Goal: Task Accomplishment & Management: Manage account settings

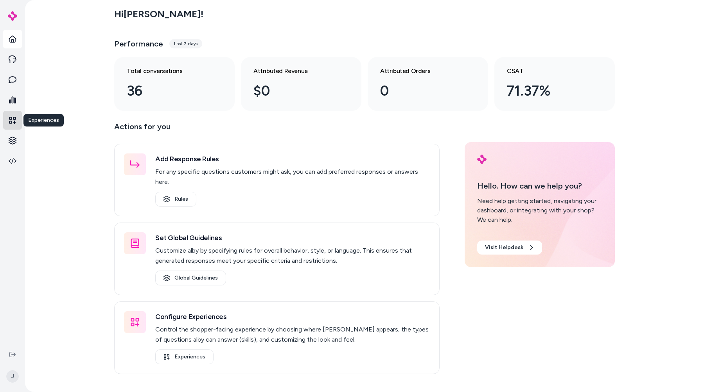
click at [12, 122] on icon at bounding box center [12, 120] width 7 height 7
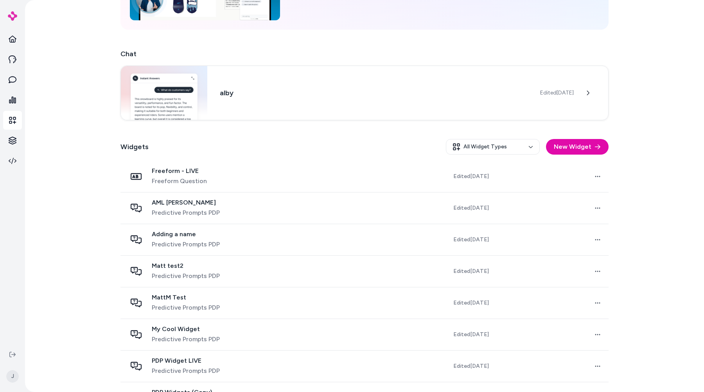
scroll to position [96, 0]
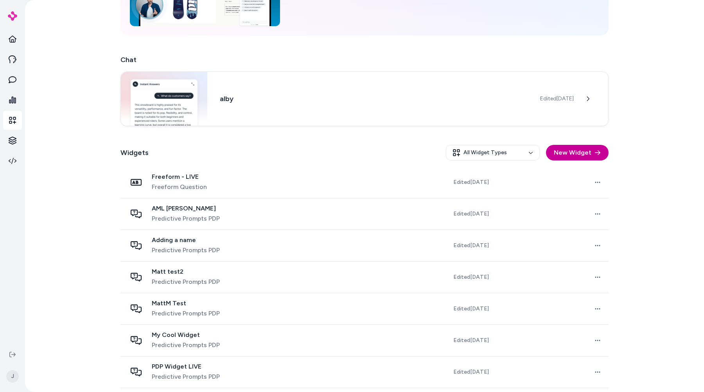
click at [573, 150] on button "New Widget" at bounding box center [577, 153] width 63 height 16
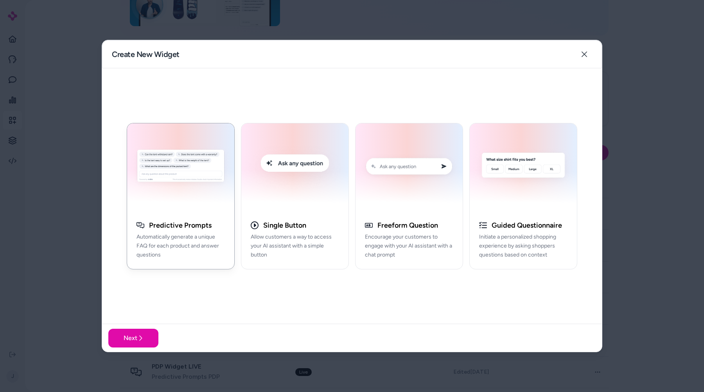
click at [688, 185] on div at bounding box center [352, 196] width 704 height 392
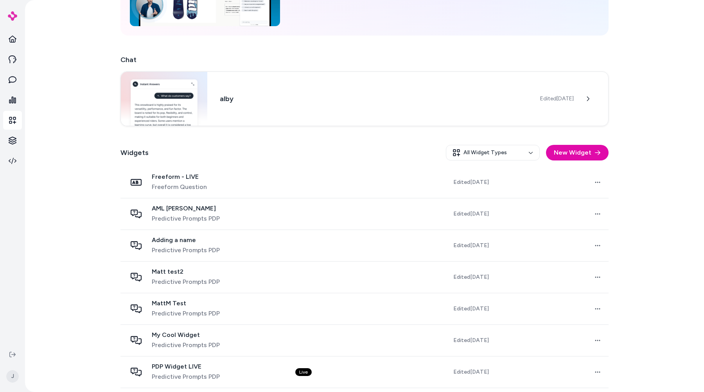
click at [650, 194] on div "Experiences Deploy alby Experiences throughout the shopping journey Activate yo…" at bounding box center [364, 196] width 679 height 392
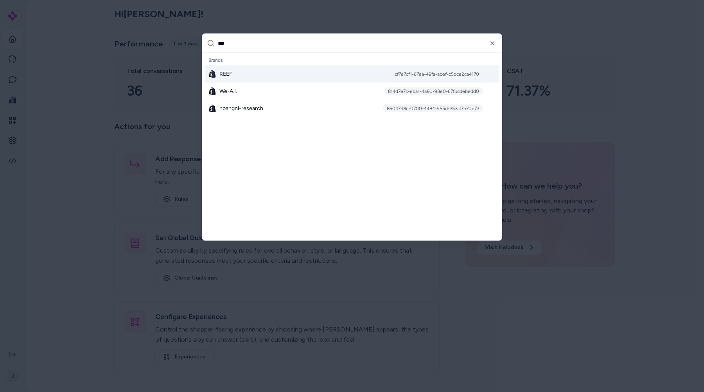
type input "***"
click at [424, 77] on div "cf7e7cf1-67ea-49fa-abef-c5dce2ca4170" at bounding box center [437, 74] width 92 height 8
click at [399, 79] on div "REEF cf7e7cf1-67ea-49fa-abef-c5dce2ca4170" at bounding box center [351, 74] width 293 height 17
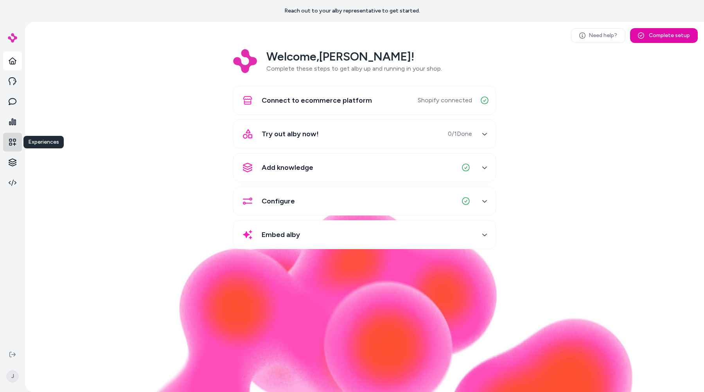
click at [13, 138] on link at bounding box center [12, 142] width 19 height 19
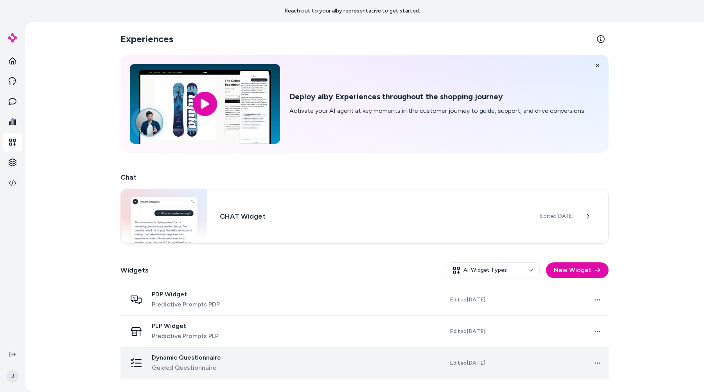
click at [203, 367] on span "Guided Questionnaire" at bounding box center [186, 368] width 69 height 9
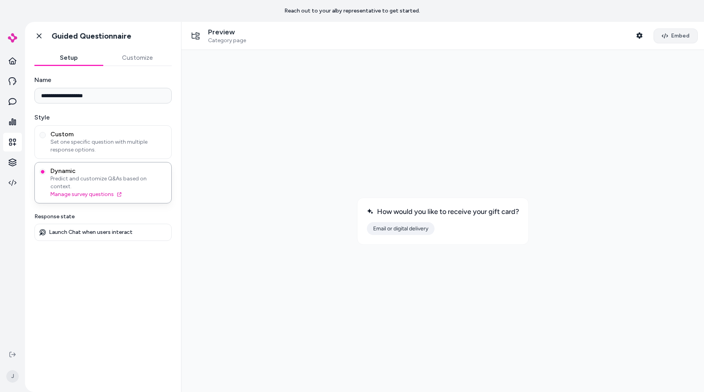
click at [677, 34] on span "Embed" at bounding box center [680, 36] width 18 height 8
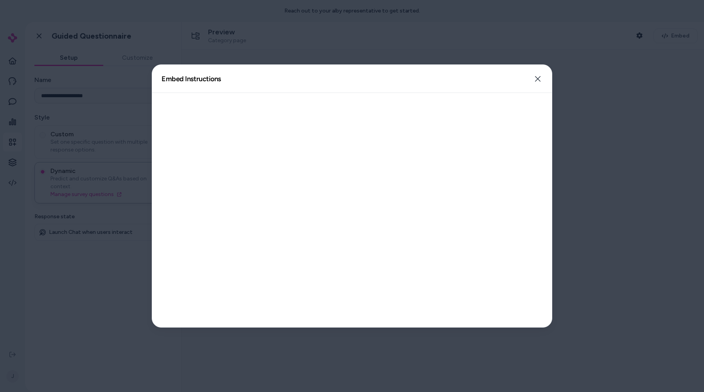
click at [462, 135] on div at bounding box center [352, 210] width 400 height 235
click at [592, 46] on div at bounding box center [352, 196] width 704 height 392
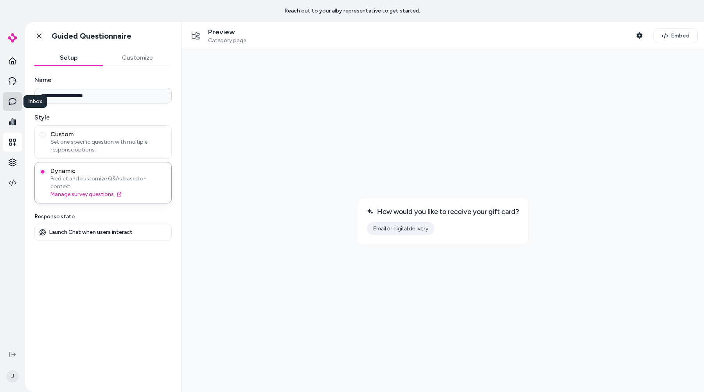
click at [12, 93] on link at bounding box center [12, 101] width 19 height 19
click at [13, 82] on icon at bounding box center [13, 81] width 8 height 8
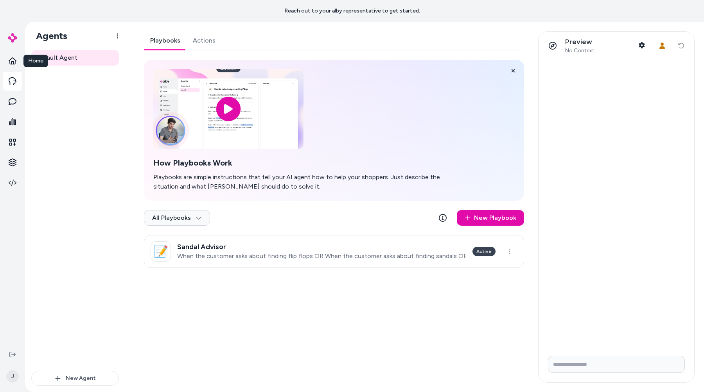
drag, startPoint x: 121, startPoint y: 156, endPoint x: 95, endPoint y: 165, distance: 27.8
click at [95, 165] on div "Default Agent New Agent" at bounding box center [75, 221] width 100 height 342
drag, startPoint x: 114, startPoint y: 176, endPoint x: 133, endPoint y: 184, distance: 20.8
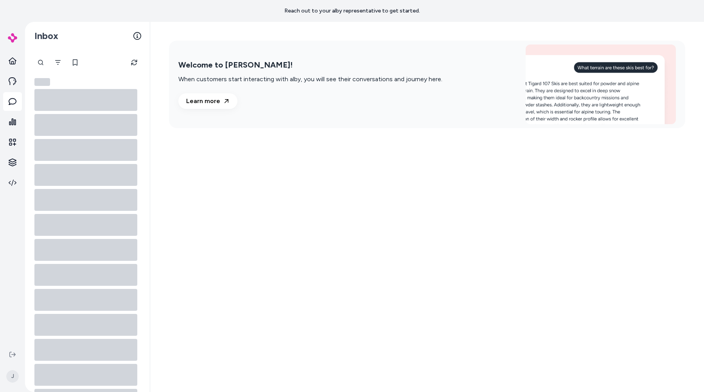
click at [96, 187] on html "Reach out to your alby representative to get started. J Inbox Welcome to alby! …" at bounding box center [352, 196] width 704 height 392
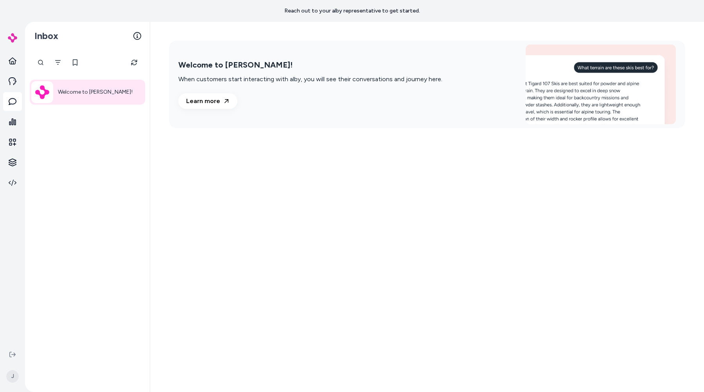
click at [219, 194] on html "Reach out to your alby representative to get started. J Inbox Welcome to alby! …" at bounding box center [352, 196] width 704 height 392
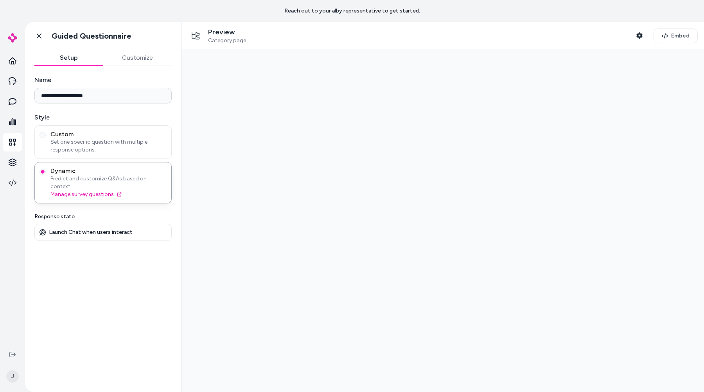
click at [578, 31] on div "Preview Category page Shopper Context" at bounding box center [417, 36] width 459 height 16
click at [687, 30] on button "Embed" at bounding box center [675, 36] width 44 height 15
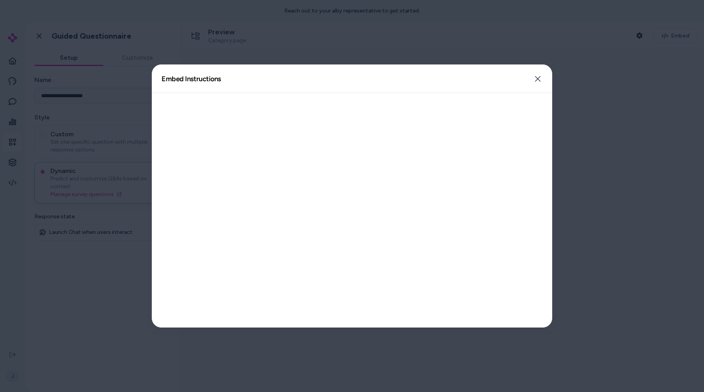
click at [306, 111] on div at bounding box center [352, 210] width 400 height 235
drag, startPoint x: 242, startPoint y: 181, endPoint x: 203, endPoint y: 270, distance: 96.8
click at [201, 272] on div at bounding box center [352, 210] width 400 height 235
click at [214, 261] on div at bounding box center [352, 210] width 400 height 235
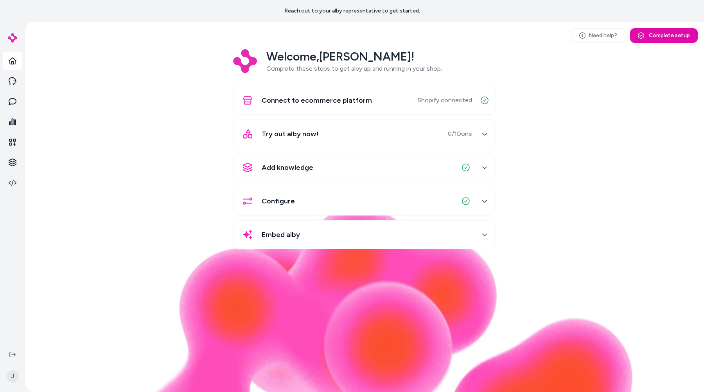
click at [104, 148] on div "Welcome, Jason ! Complete these steps to get alby up and running in your shop. …" at bounding box center [364, 154] width 666 height 211
click at [14, 139] on icon at bounding box center [13, 142] width 8 height 8
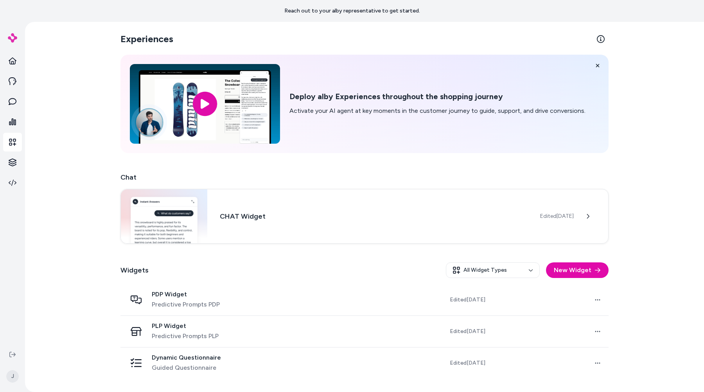
click at [103, 181] on div "Experiences Deploy alby Experiences throughout the shopping journey Activate yo…" at bounding box center [364, 207] width 679 height 371
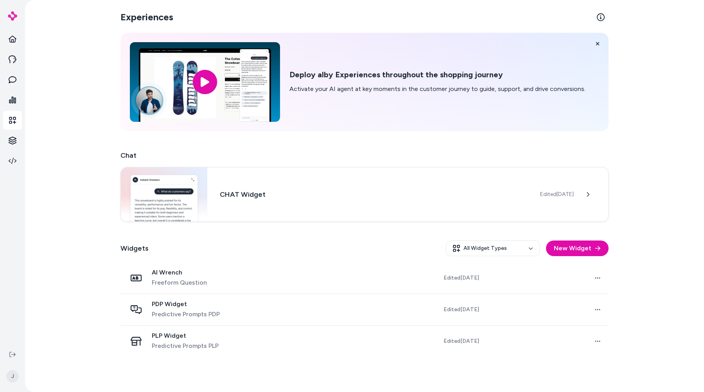
click at [99, 149] on div "Experiences Deploy alby Experiences throughout the shopping journey Activate yo…" at bounding box center [364, 196] width 679 height 392
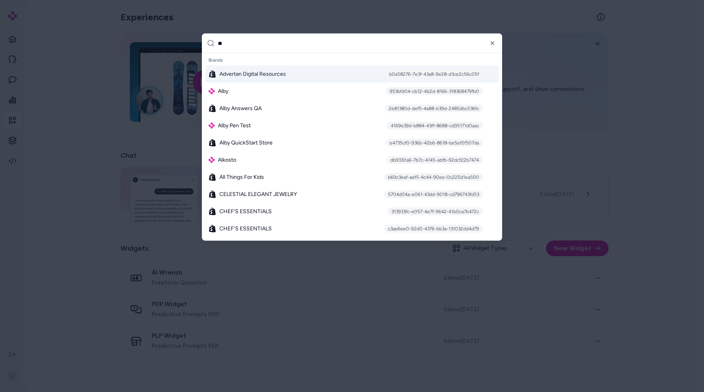
type input "***"
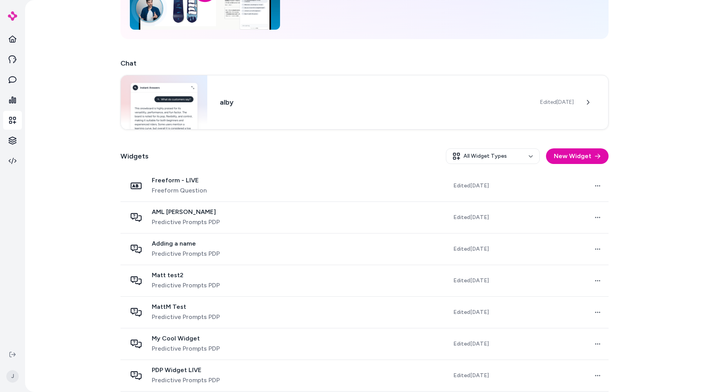
scroll to position [161, 0]
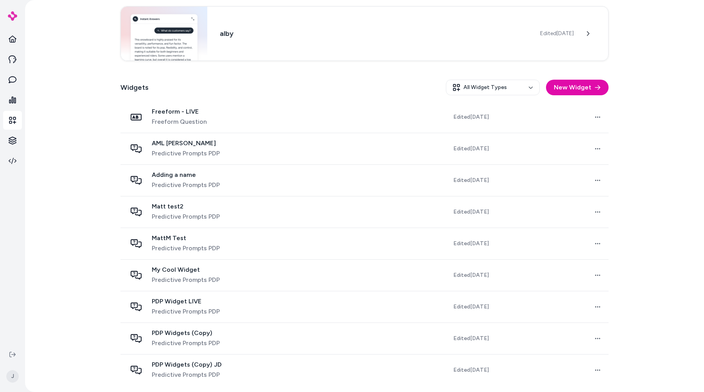
click at [477, 91] on html "J Experiences Deploy alby Experiences throughout the shopping journey Activate …" at bounding box center [352, 196] width 704 height 392
click at [469, 172] on div "Guided Questionnaire" at bounding box center [491, 175] width 87 height 14
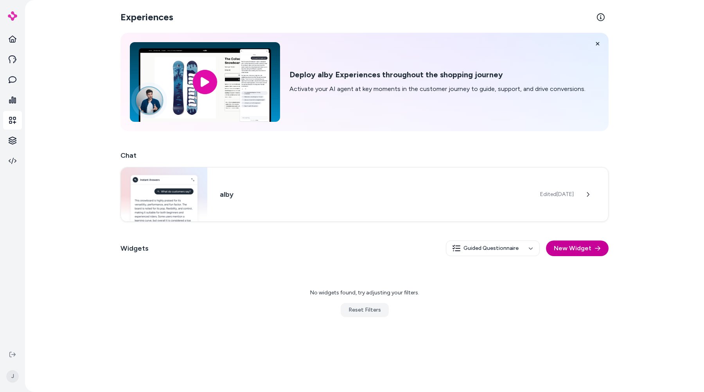
click at [599, 252] on button "New Widget" at bounding box center [577, 249] width 63 height 16
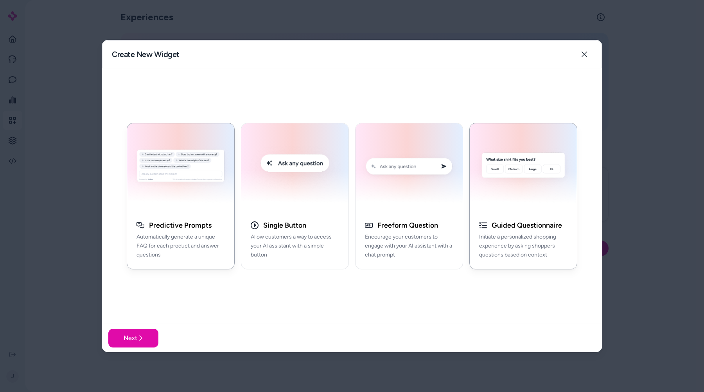
click at [535, 198] on img "button" at bounding box center [523, 167] width 98 height 79
click at [132, 344] on button "Next" at bounding box center [133, 338] width 50 height 19
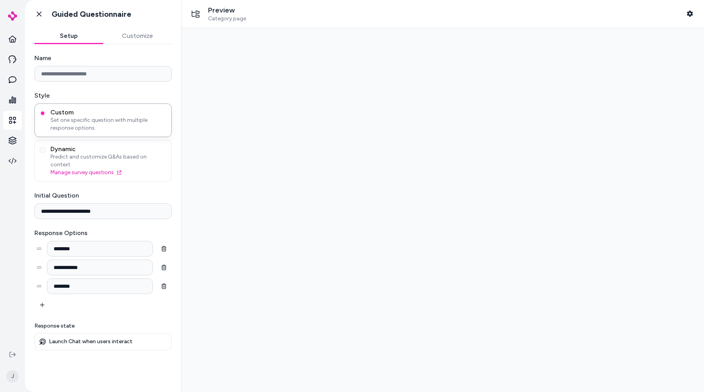
click at [109, 78] on input "Name" at bounding box center [102, 74] width 137 height 16
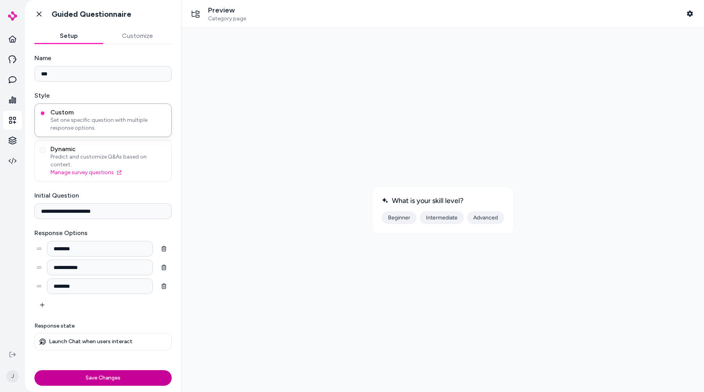
type input "***"
click at [99, 376] on button "Save Changes" at bounding box center [102, 379] width 137 height 16
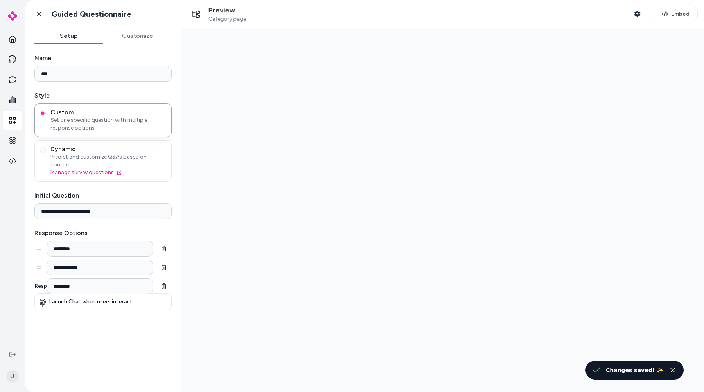
click at [558, 18] on div "Preview Category page Shopper Context" at bounding box center [416, 14] width 457 height 16
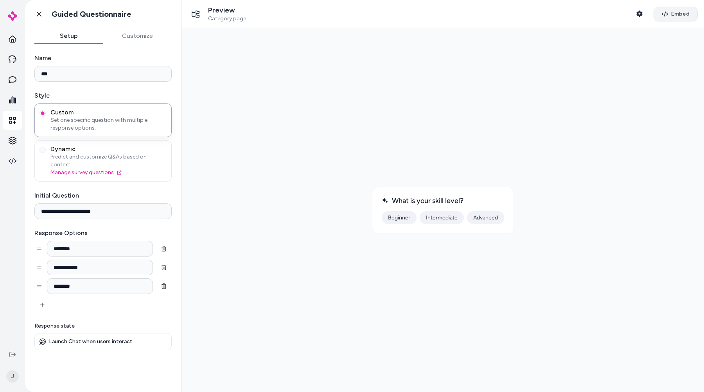
click at [675, 12] on span "Embed" at bounding box center [680, 14] width 18 height 8
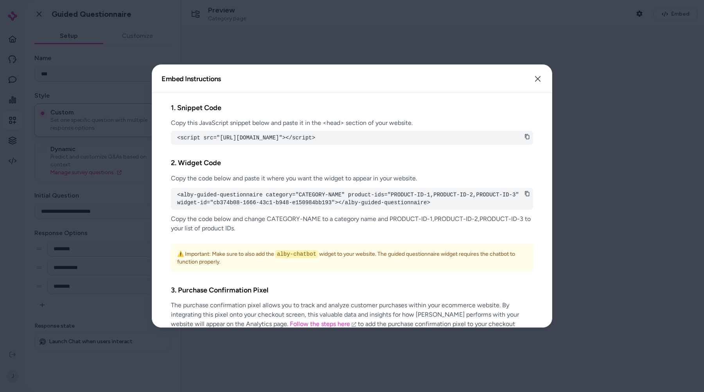
click at [558, 13] on div at bounding box center [352, 196] width 704 height 392
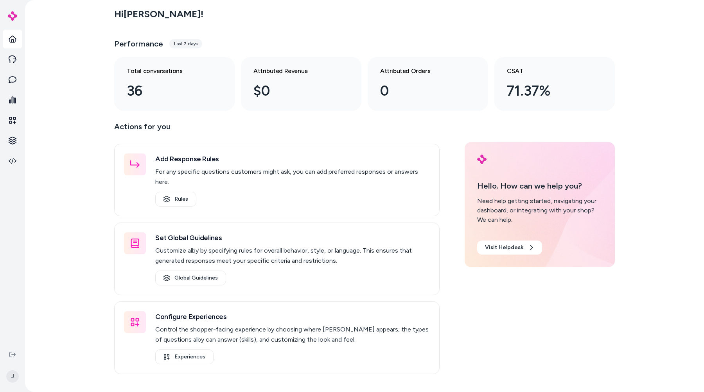
click at [56, 111] on div "Hi [PERSON_NAME] ! Performance Last 7 days Total conversations 36 Attributed Re…" at bounding box center [364, 196] width 679 height 392
click at [12, 53] on link at bounding box center [12, 59] width 19 height 19
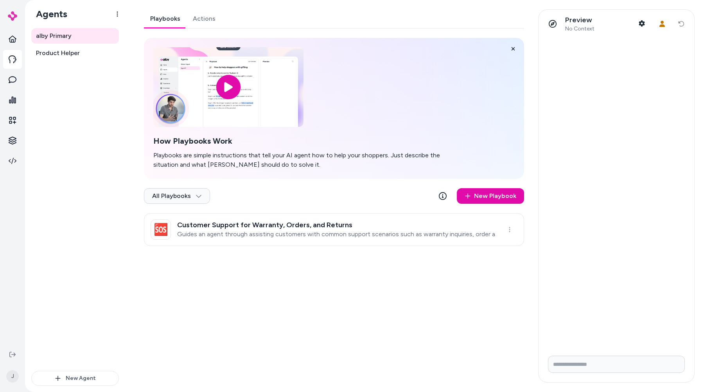
click at [82, 138] on div "alby Primary Product Helper" at bounding box center [75, 199] width 88 height 343
click at [70, 52] on span "Product Helper" at bounding box center [58, 52] width 44 height 9
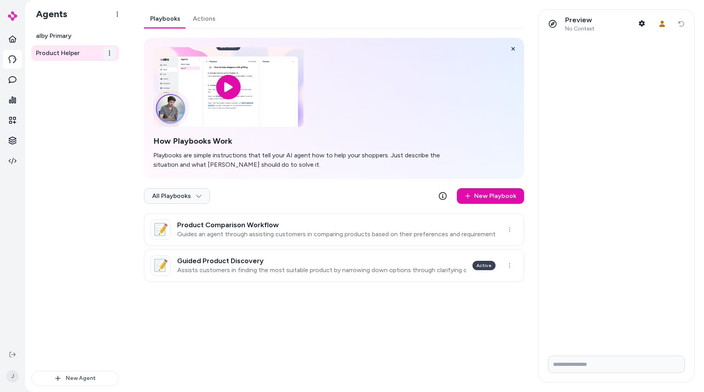
click at [113, 55] on html "J Agents alby Primary Product Helper New Agent Product Helper Playbooks Actions…" at bounding box center [352, 196] width 704 height 392
click at [99, 99] on div "Archive" at bounding box center [90, 102] width 49 height 16
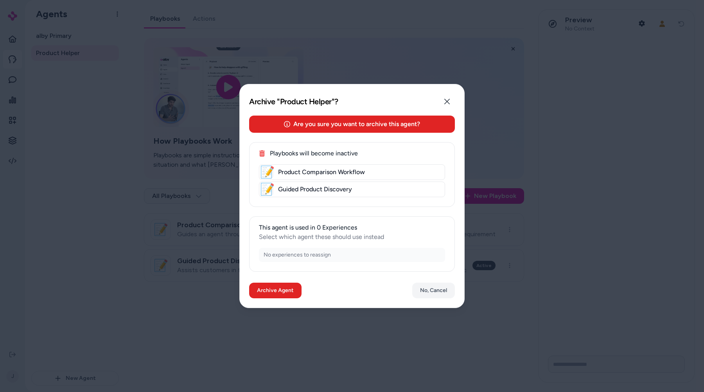
click at [79, 97] on div at bounding box center [352, 196] width 704 height 392
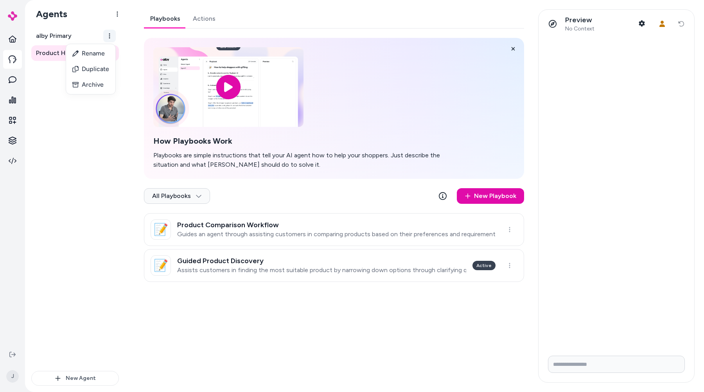
click at [111, 34] on html "J Agents alby Primary Product Helper New Agent Product Helper Playbooks Actions…" at bounding box center [352, 196] width 704 height 392
click at [99, 86] on div "Archive" at bounding box center [90, 85] width 49 height 16
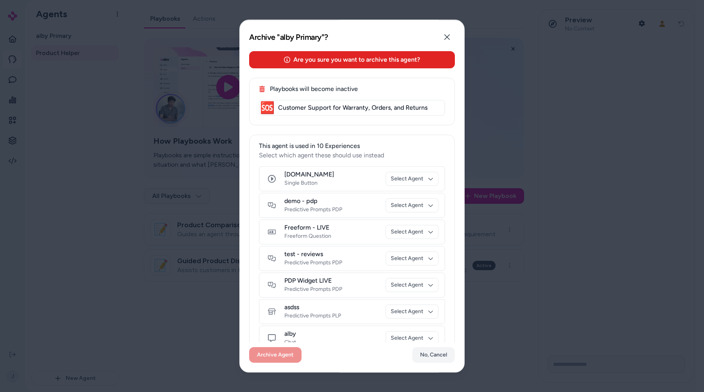
click at [95, 140] on div at bounding box center [352, 196] width 704 height 392
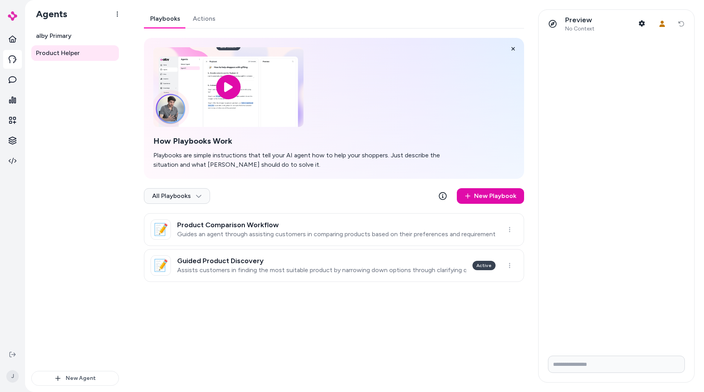
drag, startPoint x: 92, startPoint y: 99, endPoint x: 94, endPoint y: 89, distance: 9.7
click at [92, 99] on div "alby Primary Product Helper" at bounding box center [75, 199] width 88 height 343
click at [114, 54] on html "J Agents alby Primary Product Helper New Agent Product Helper Playbooks Actions…" at bounding box center [352, 196] width 704 height 392
click at [82, 78] on div "Rename" at bounding box center [90, 71] width 49 height 16
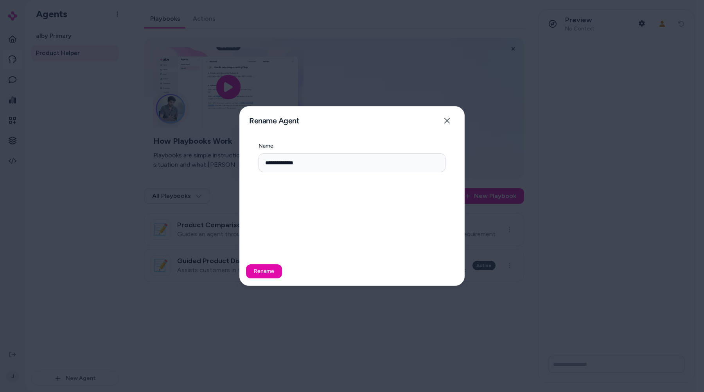
click at [75, 84] on div at bounding box center [352, 196] width 704 height 392
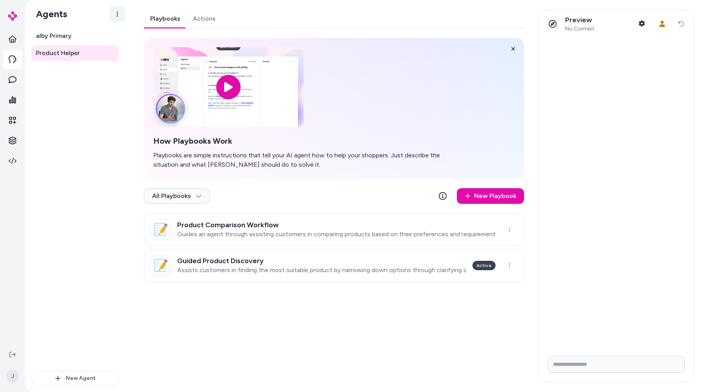
click at [119, 10] on html "J Agents alby Primary Product Helper New Agent Product Helper Playbooks Actions…" at bounding box center [352, 196] width 704 height 392
click at [127, 32] on link "Archived" at bounding box center [134, 33] width 49 height 16
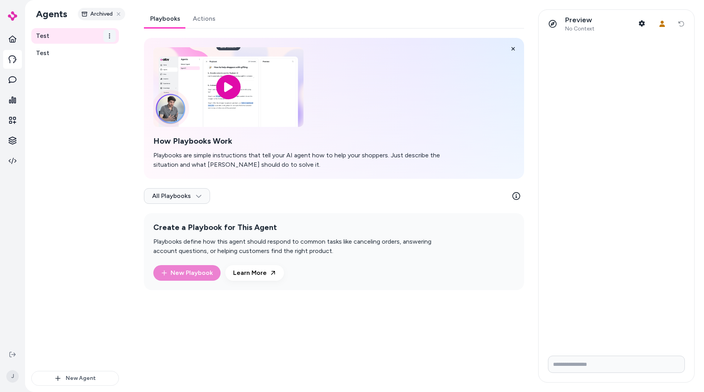
click at [113, 32] on html "J Agents Archived Test Test New Agent Test Playbooks Actions How Playbooks Work…" at bounding box center [352, 196] width 704 height 392
click at [93, 87] on div "Restore" at bounding box center [90, 85] width 49 height 16
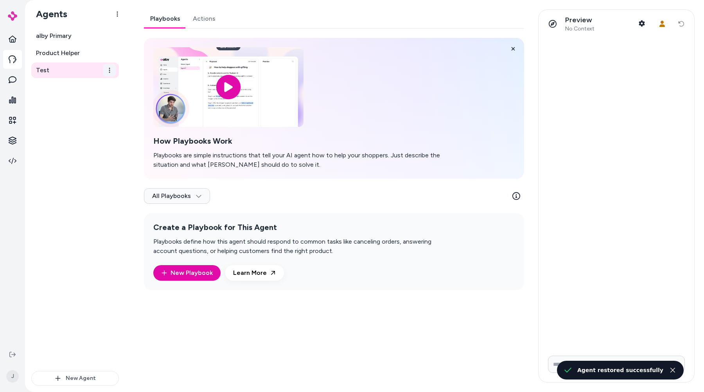
click at [109, 73] on html "J Agents alby Primary Product Helper Test New Agent Test Playbooks Actions How …" at bounding box center [352, 196] width 704 height 392
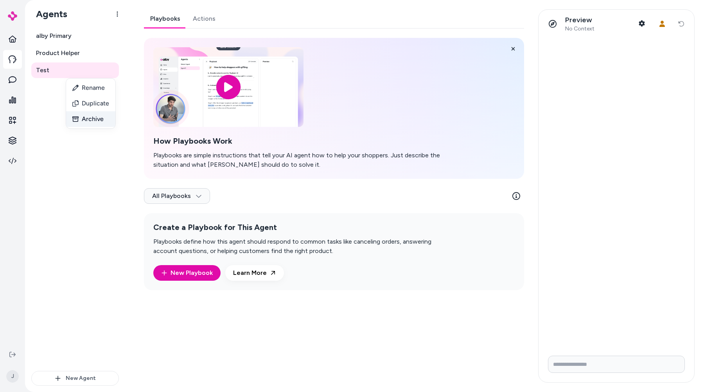
click at [100, 118] on div "Archive" at bounding box center [90, 119] width 49 height 16
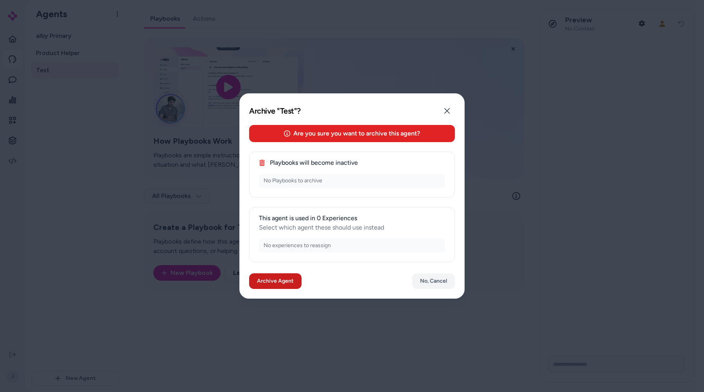
click at [293, 279] on button "Archive Agent" at bounding box center [275, 282] width 52 height 16
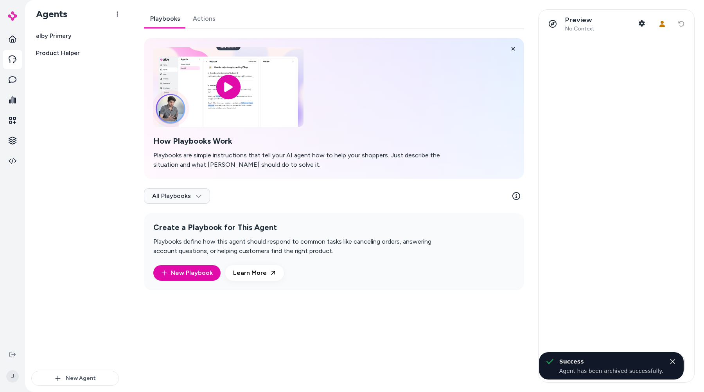
click at [93, 142] on div "alby Primary Product Helper" at bounding box center [75, 199] width 88 height 343
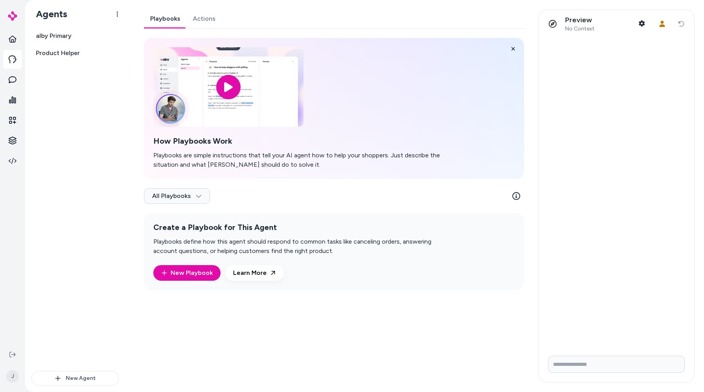
click at [88, 152] on div "alby Primary Product Helper" at bounding box center [75, 199] width 88 height 343
click at [66, 46] on link "Product Helper" at bounding box center [75, 53] width 88 height 16
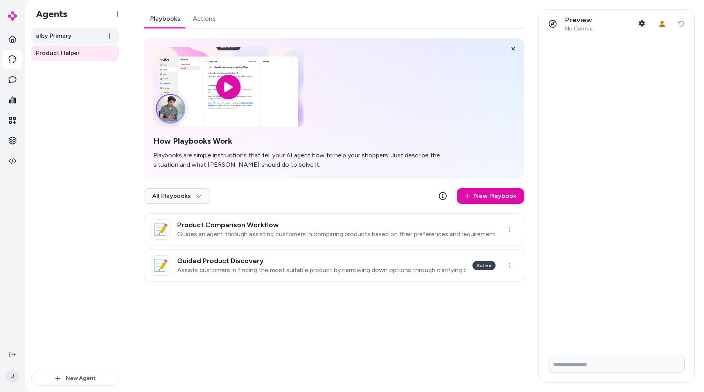
click at [60, 39] on span "alby Primary" at bounding box center [54, 35] width 36 height 9
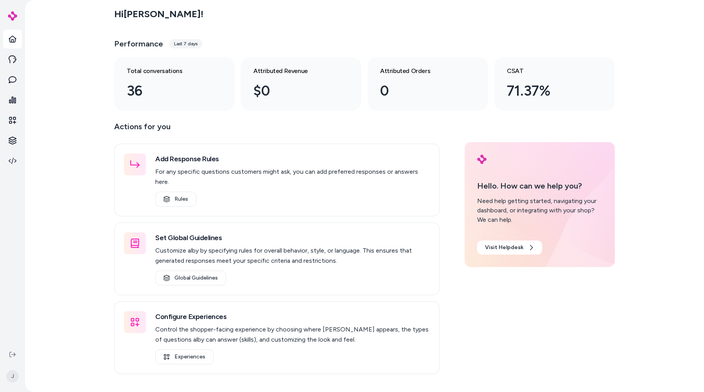
click at [473, 49] on div "Performance Last 7 days" at bounding box center [364, 43] width 500 height 19
